Goal: Task Accomplishment & Management: Use online tool/utility

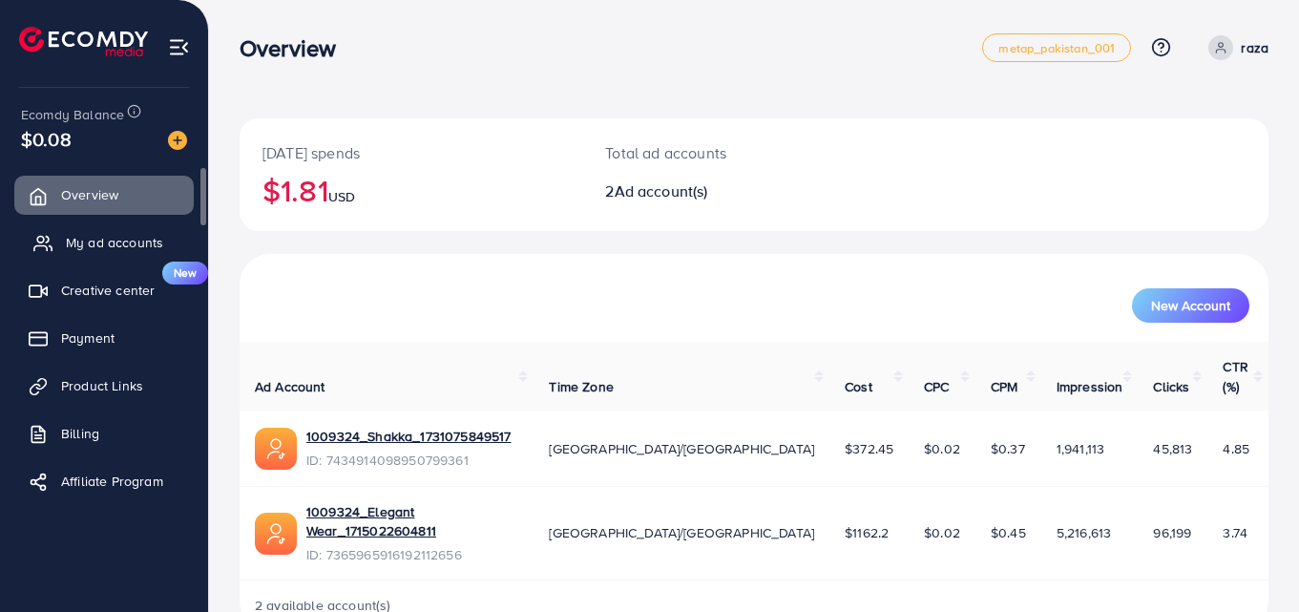
click at [99, 246] on span "My ad accounts" at bounding box center [114, 242] width 97 height 19
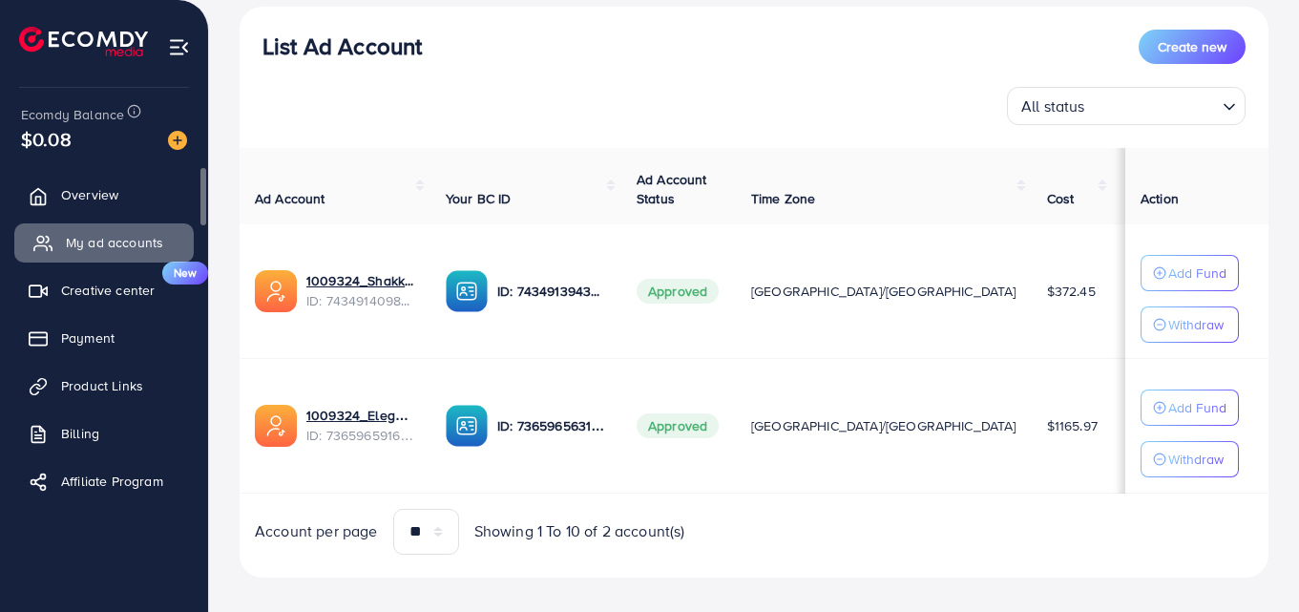
scroll to position [224, 0]
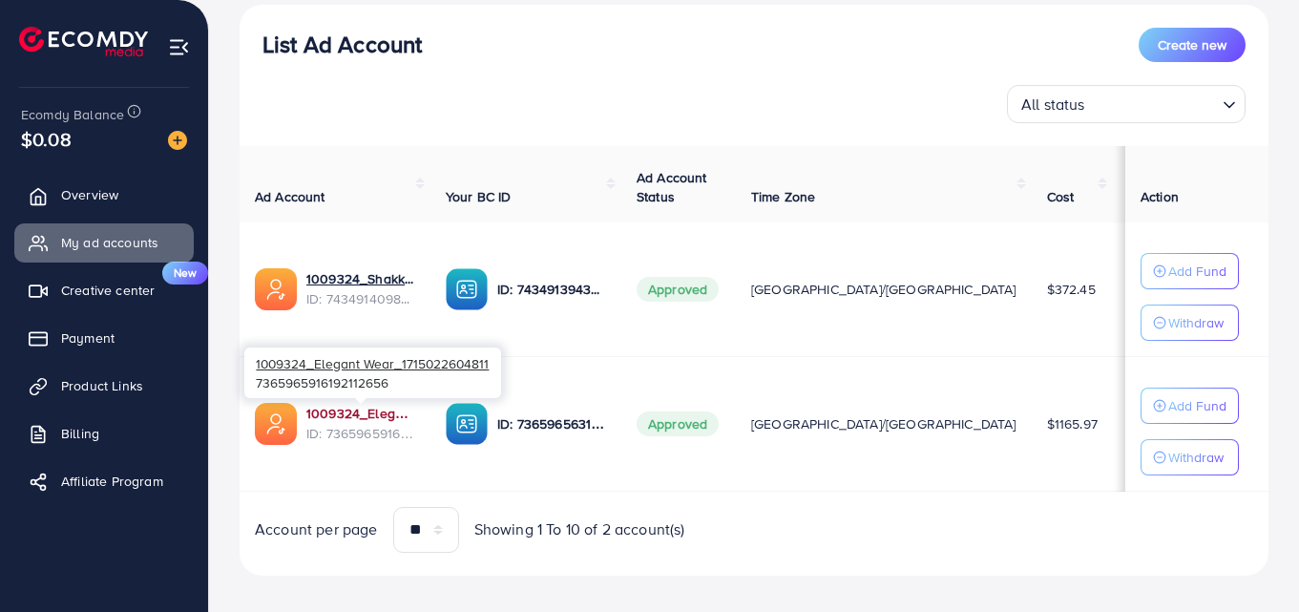
click at [345, 422] on link "1009324_Elegant Wear_1715022604811" at bounding box center [360, 413] width 109 height 19
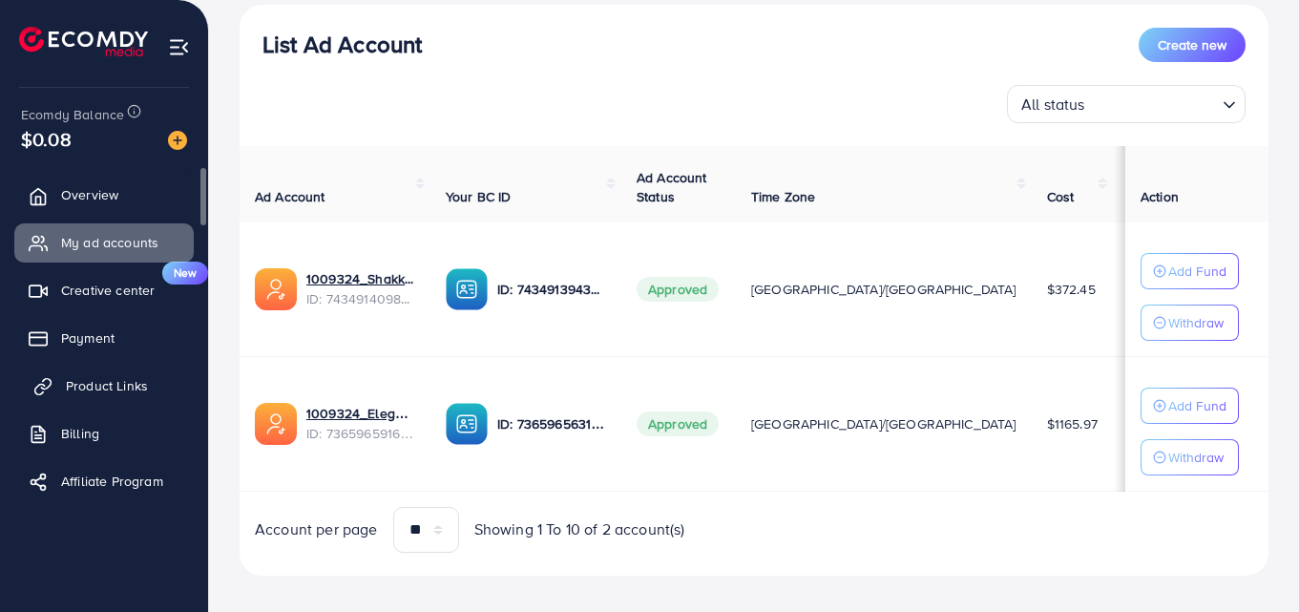
click at [113, 383] on span "Product Links" at bounding box center [107, 385] width 82 height 19
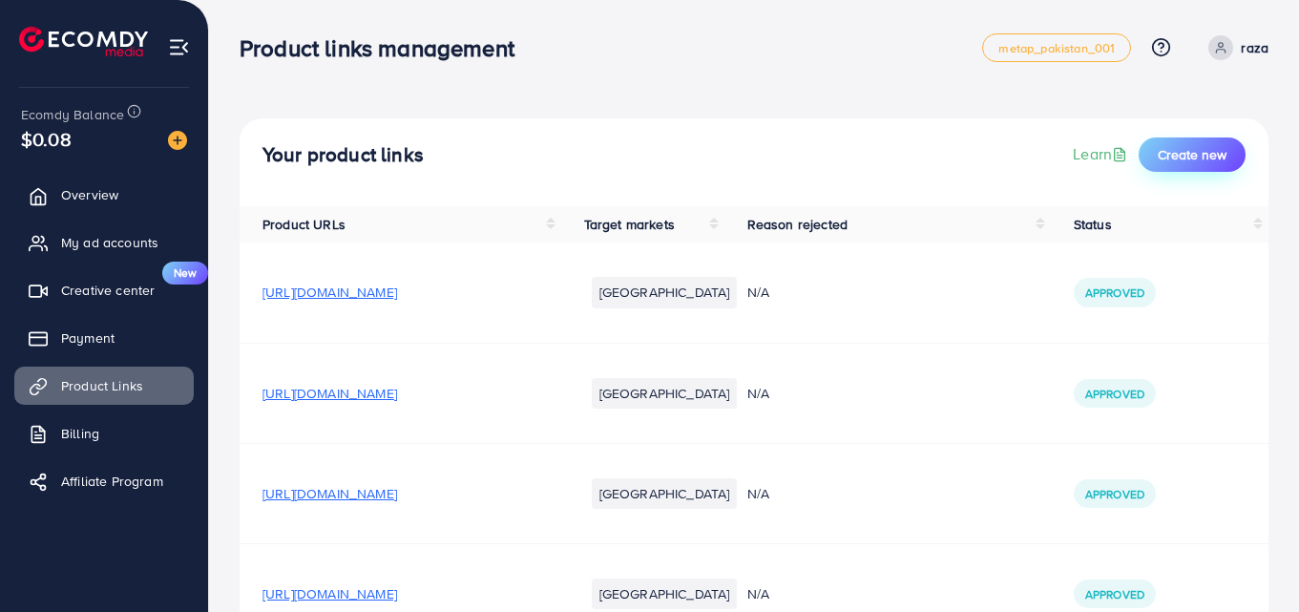
click at [1181, 163] on span "Create new" at bounding box center [1192, 154] width 69 height 19
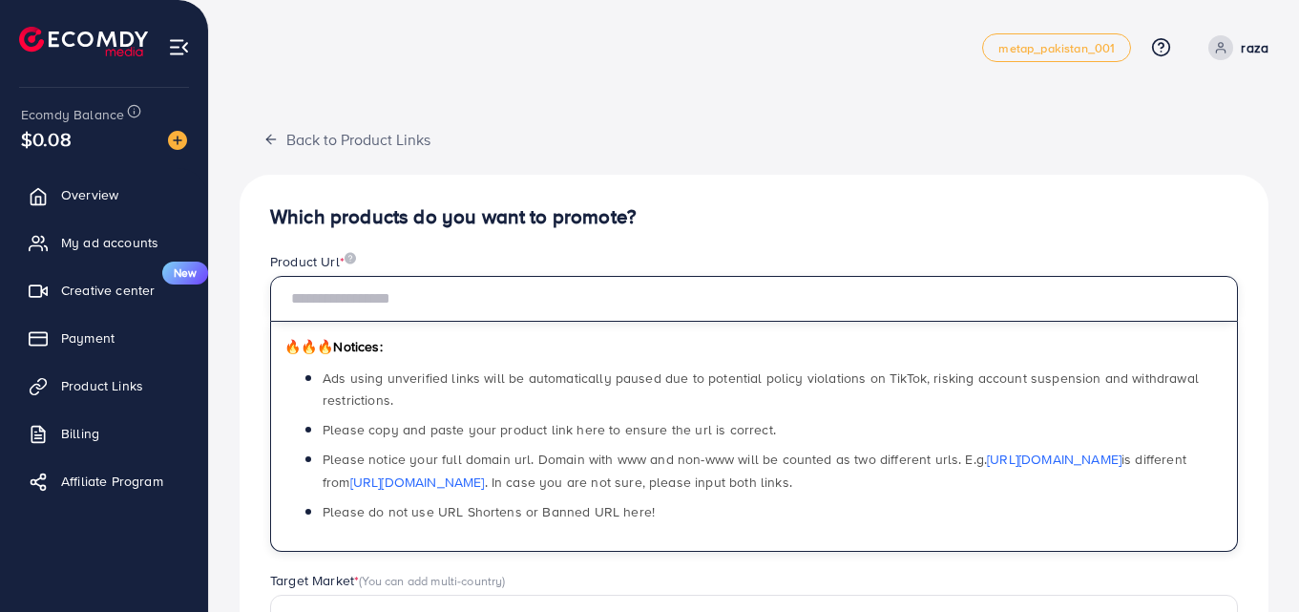
click at [583, 316] on input "text" at bounding box center [754, 299] width 968 height 46
paste input "**********"
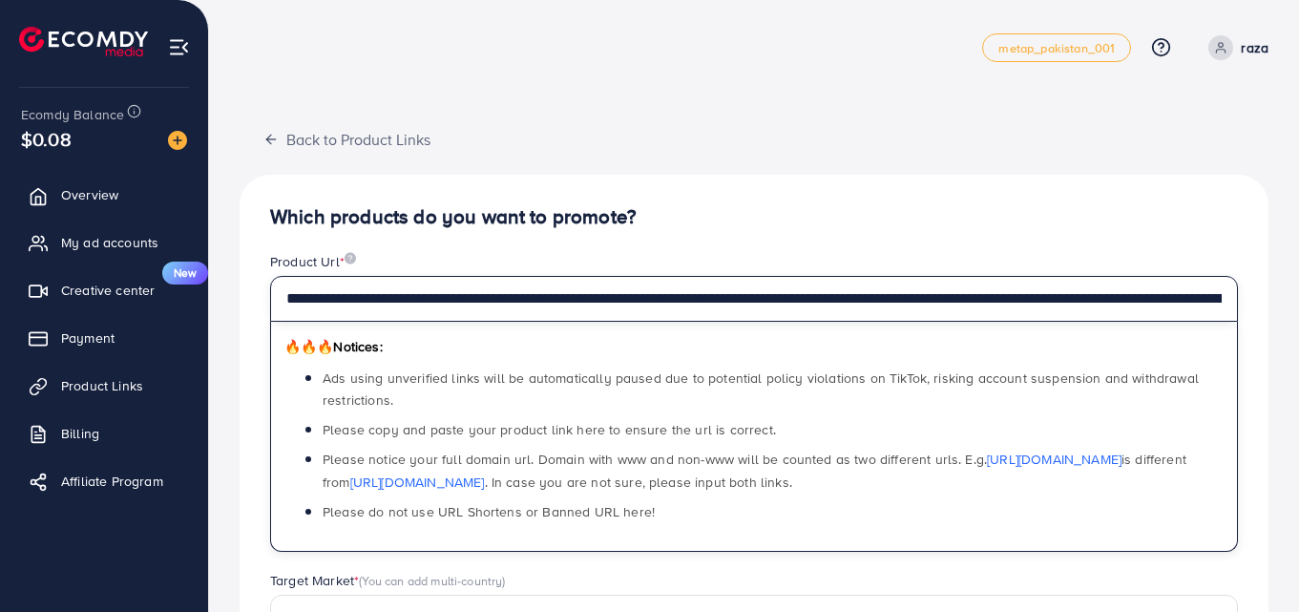
scroll to position [0, 573]
type input "**********"
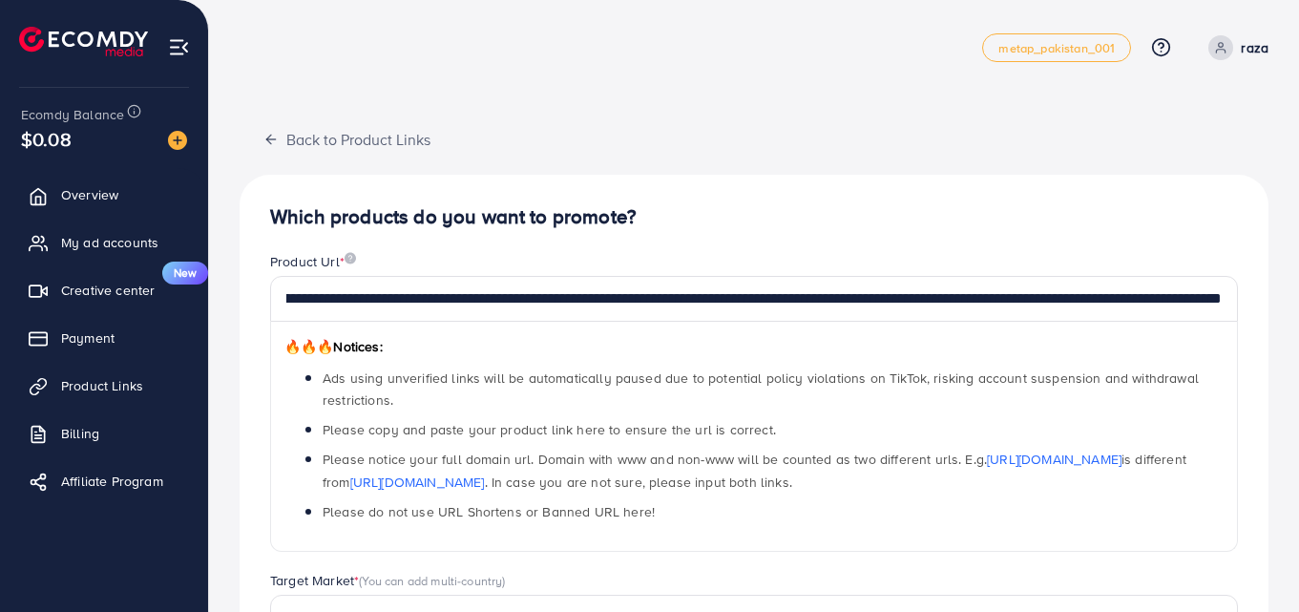
scroll to position [0, 0]
click at [712, 227] on h4 "Which products do you want to promote?" at bounding box center [754, 217] width 968 height 24
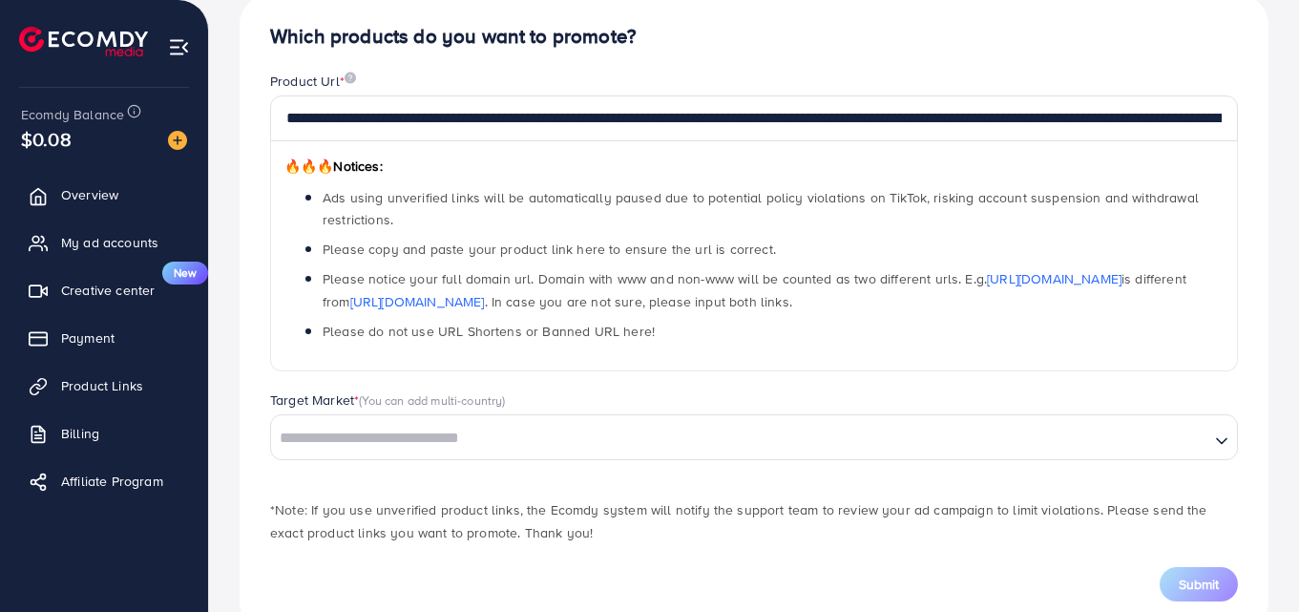
scroll to position [231, 0]
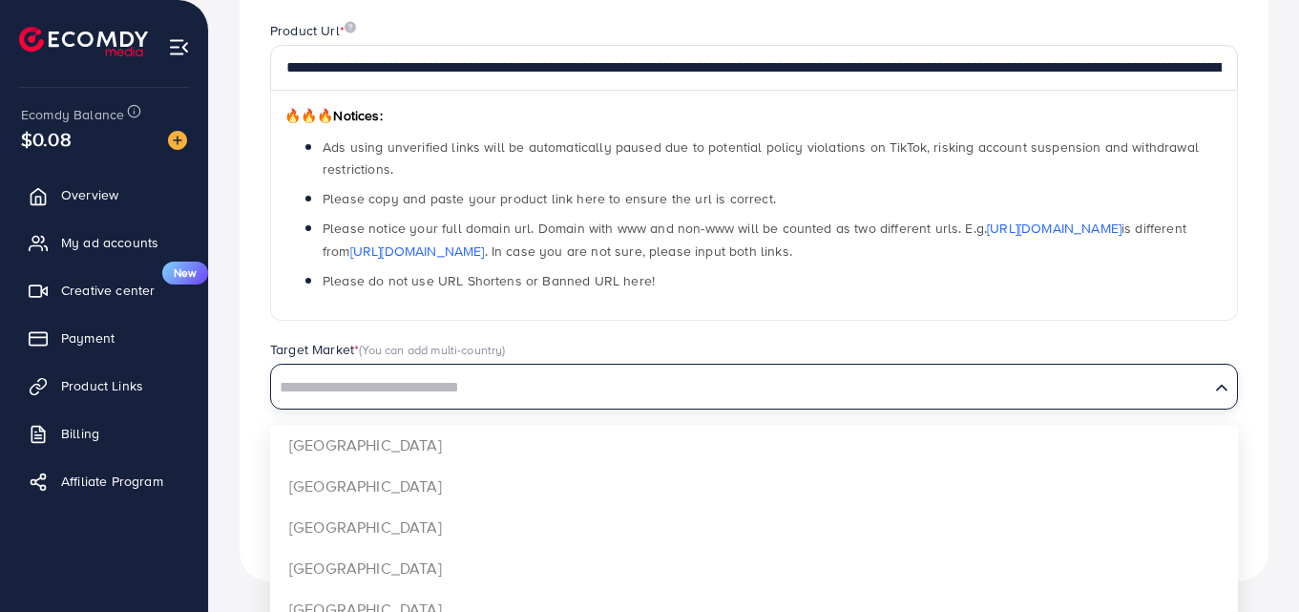
click at [432, 373] on input "Search for option" at bounding box center [740, 388] width 935 height 30
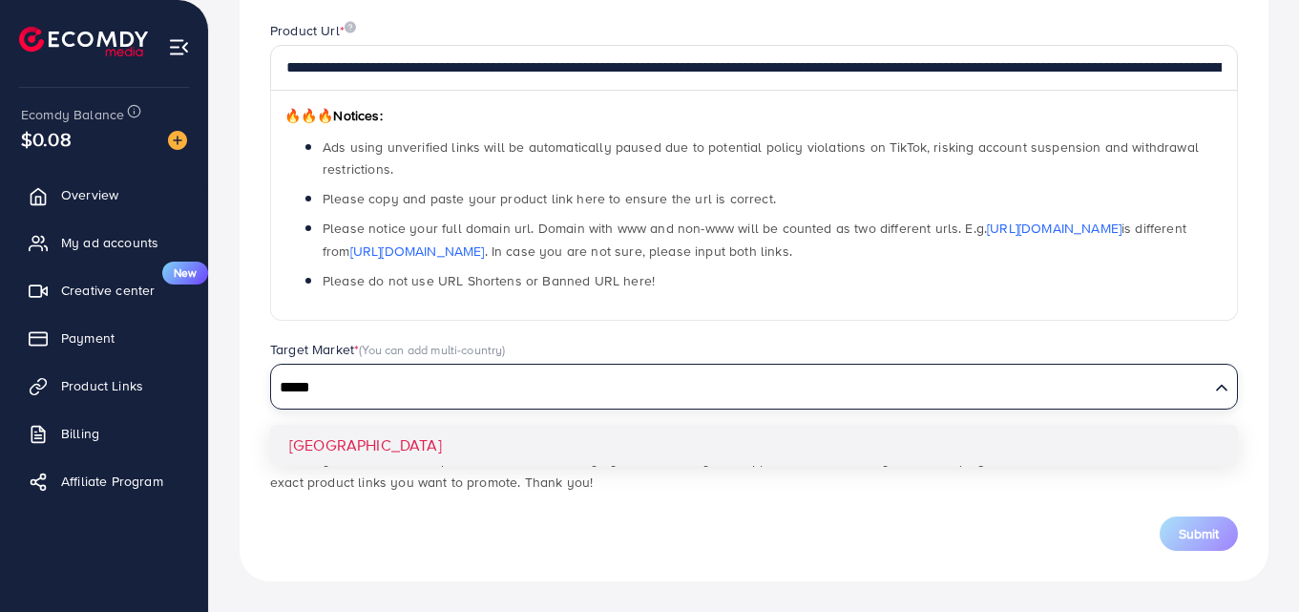
type input "*****"
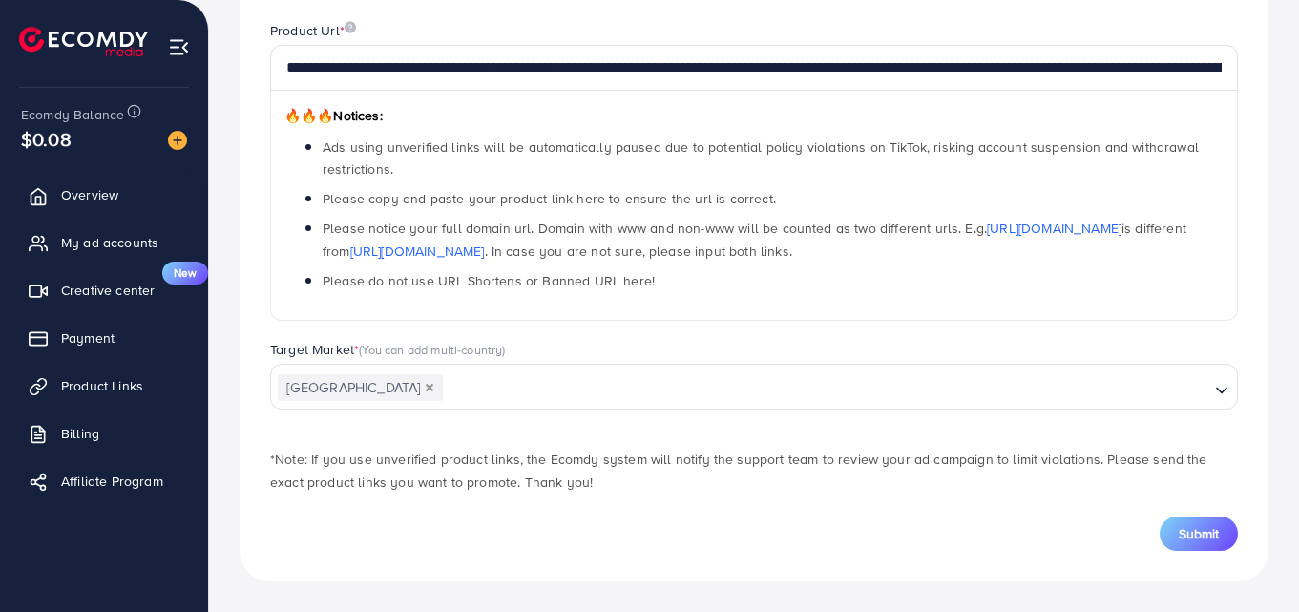
click at [477, 437] on div "*Note: If you use unverified product links, the Ecomdy system will notify the s…" at bounding box center [754, 461] width 999 height 65
click at [1174, 526] on button "Submit" at bounding box center [1199, 534] width 78 height 34
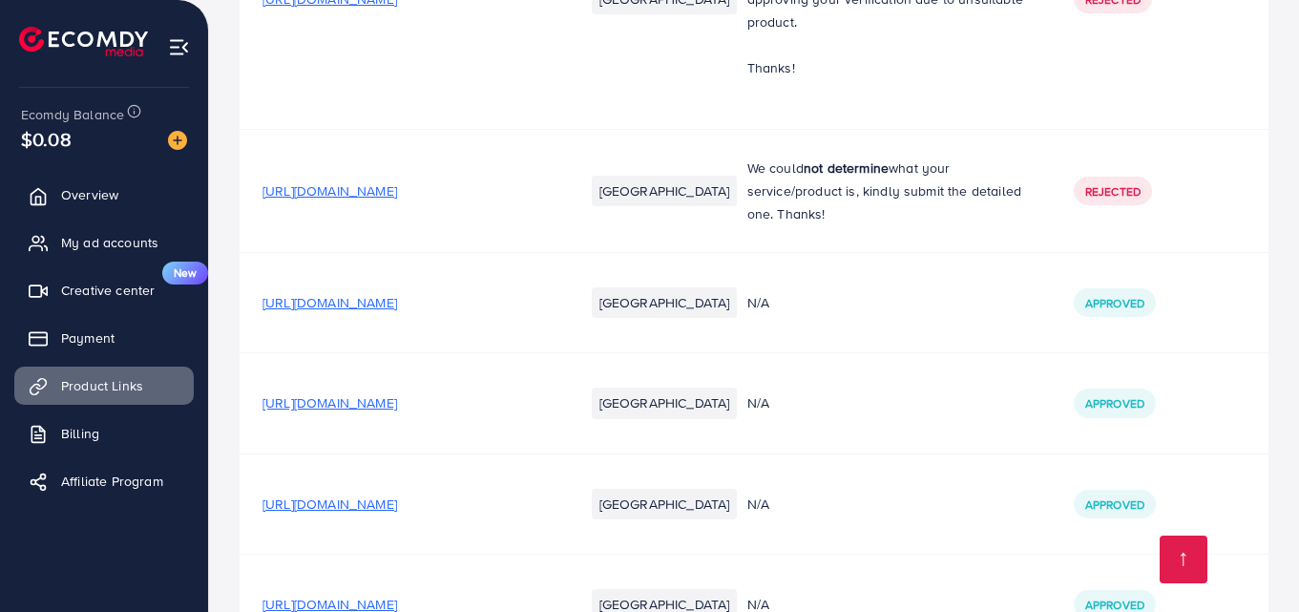
scroll to position [5578, 0]
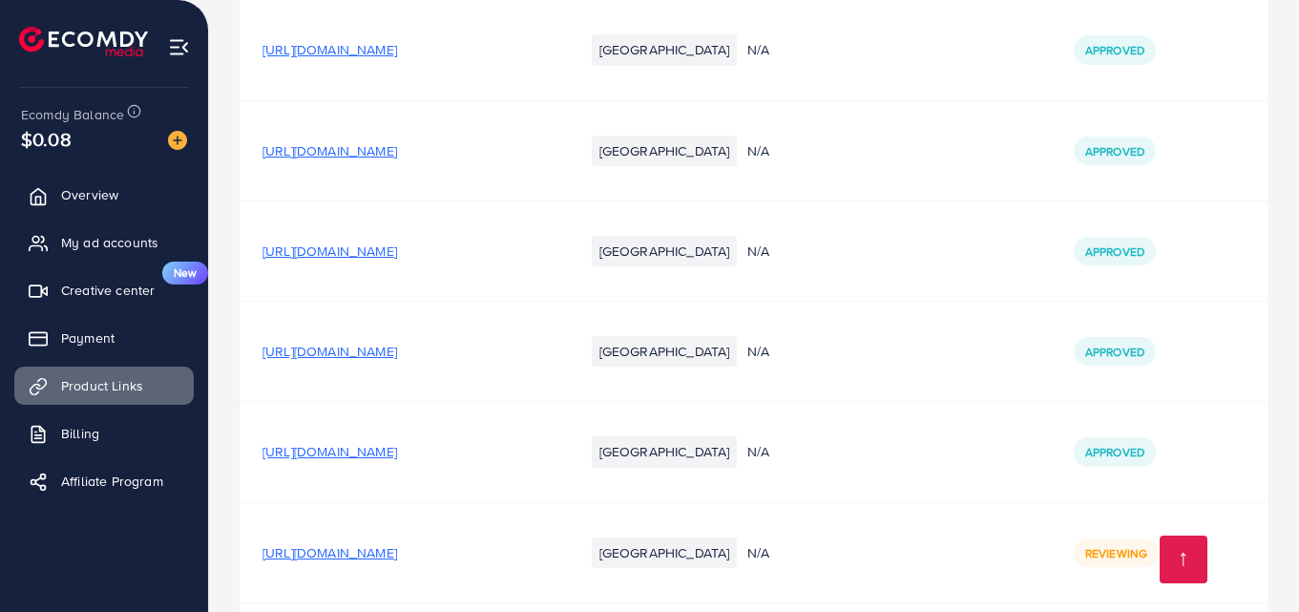
scroll to position [5578, 0]
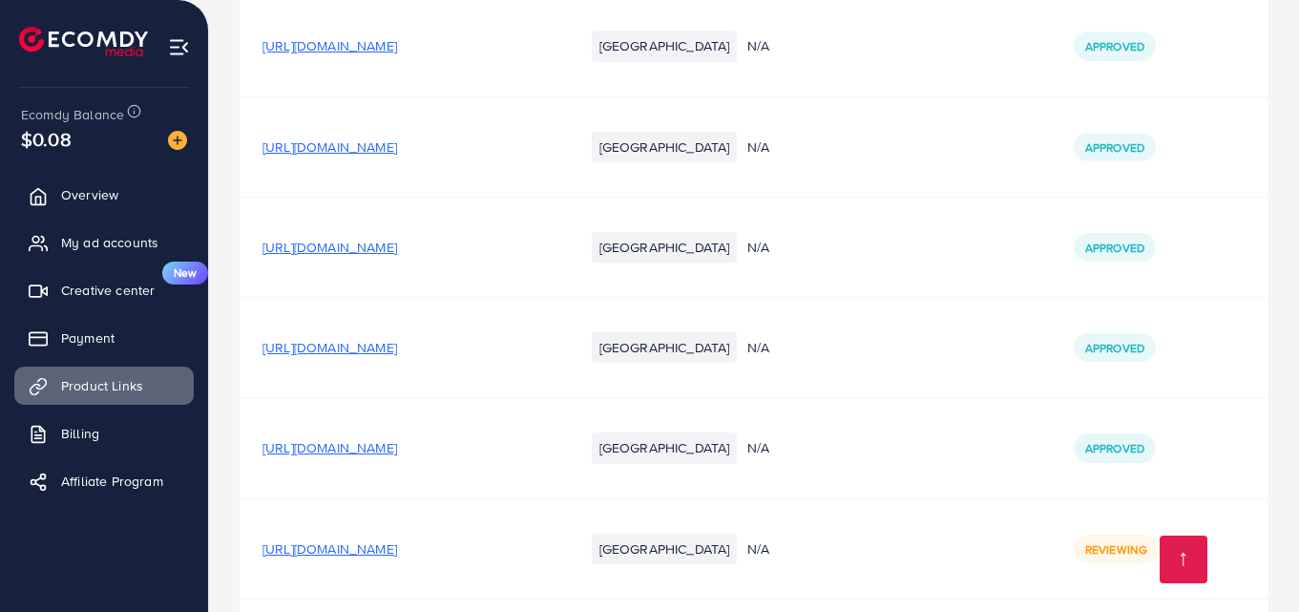
scroll to position [5578, 0]
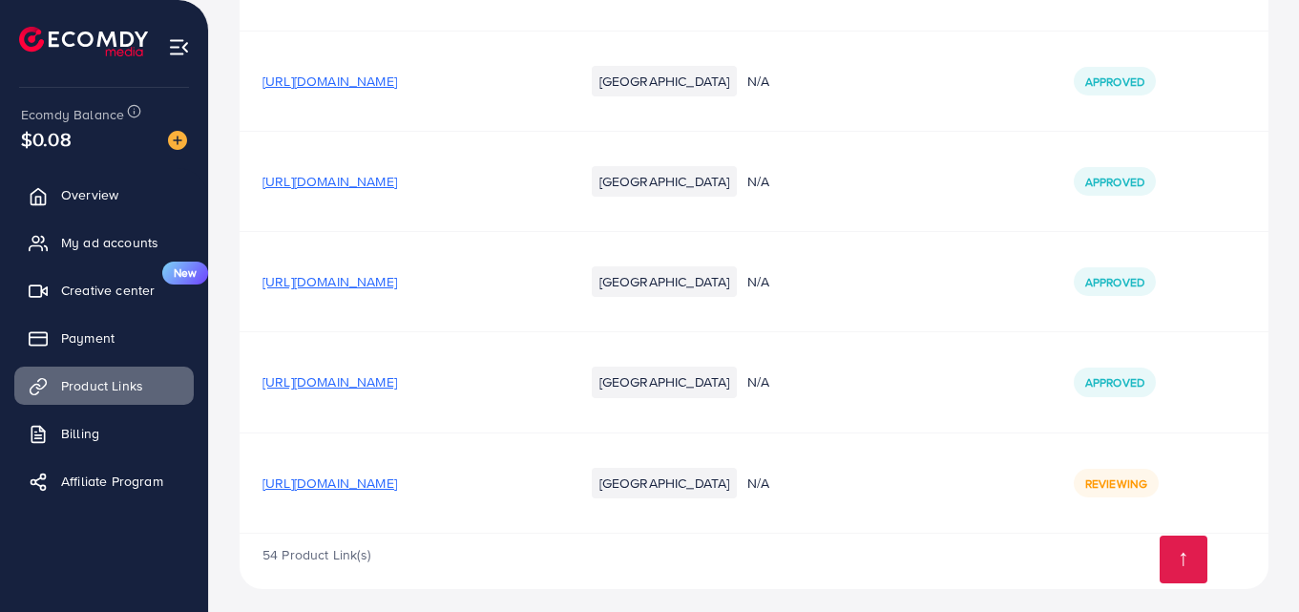
scroll to position [5578, 0]
